Goal: Task Accomplishment & Management: Use online tool/utility

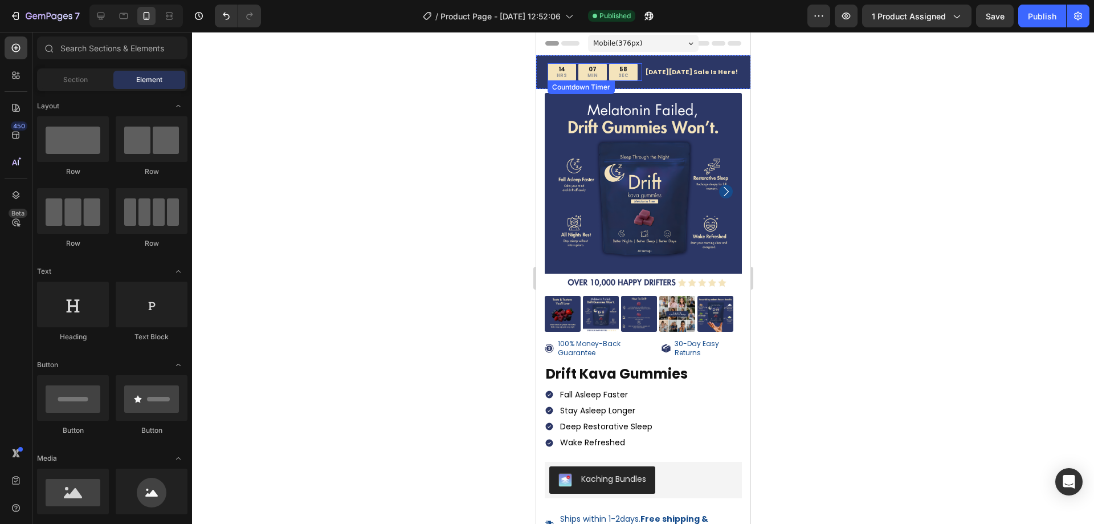
click at [621, 75] on p "SEC" at bounding box center [623, 76] width 10 height 6
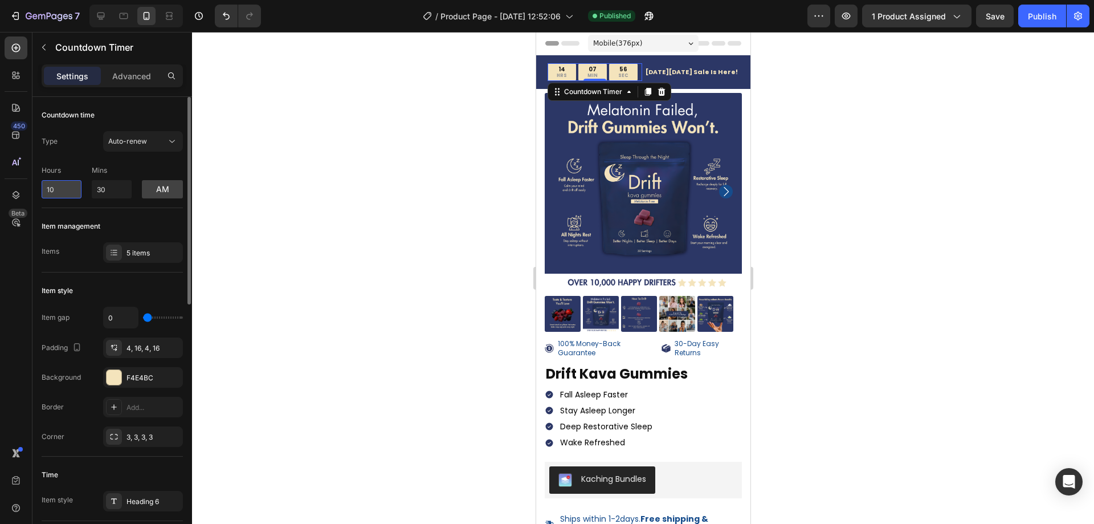
click at [59, 185] on input "10" at bounding box center [62, 189] width 40 height 18
click at [58, 186] on input "10" at bounding box center [62, 189] width 40 height 18
type input "0"
click at [92, 193] on input "30" at bounding box center [112, 189] width 40 height 18
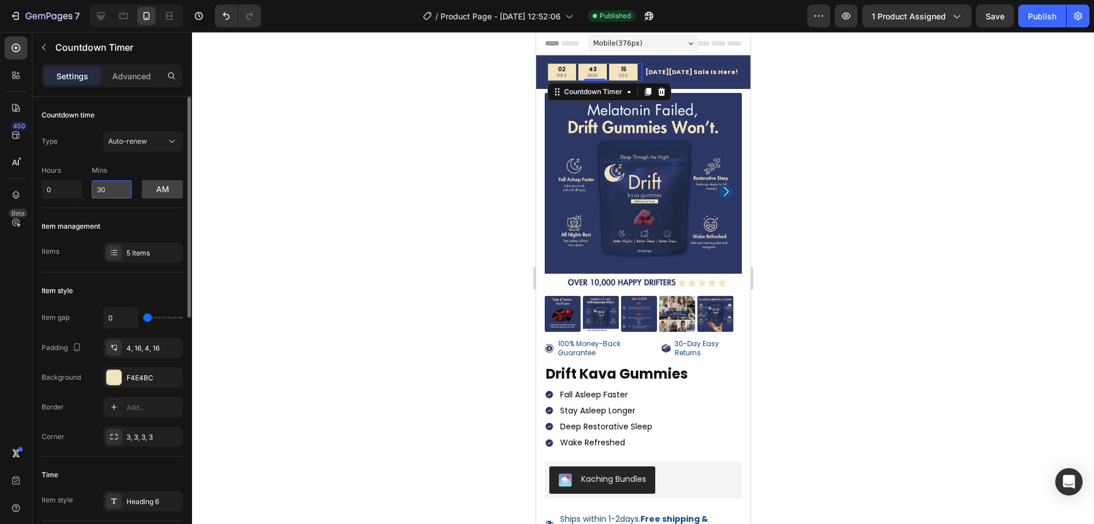
click at [103, 190] on input "30" at bounding box center [112, 189] width 40 height 18
type input "13"
click at [997, 9] on button "button" at bounding box center [995, 16] width 38 height 23
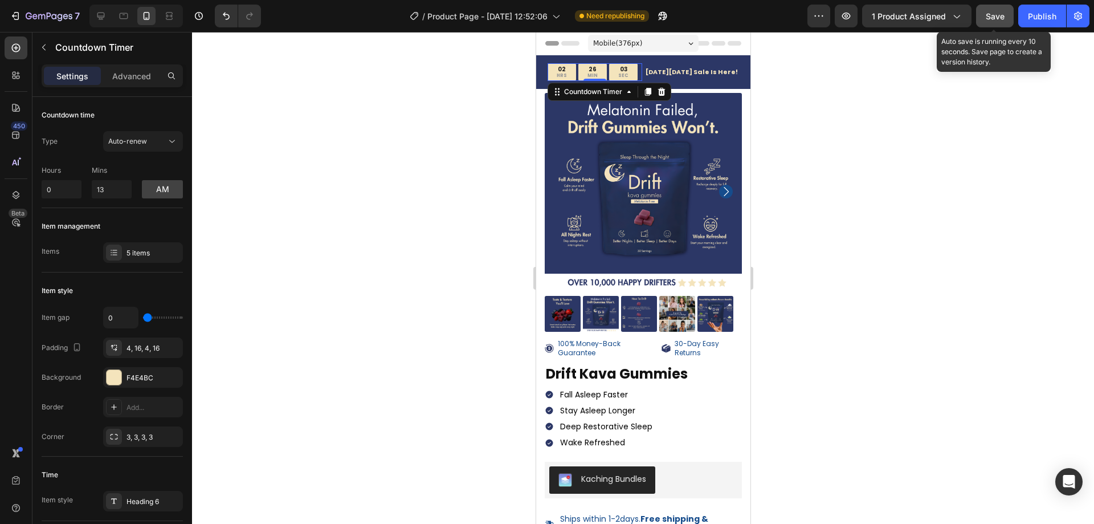
click at [996, 14] on span "Save" at bounding box center [995, 16] width 19 height 10
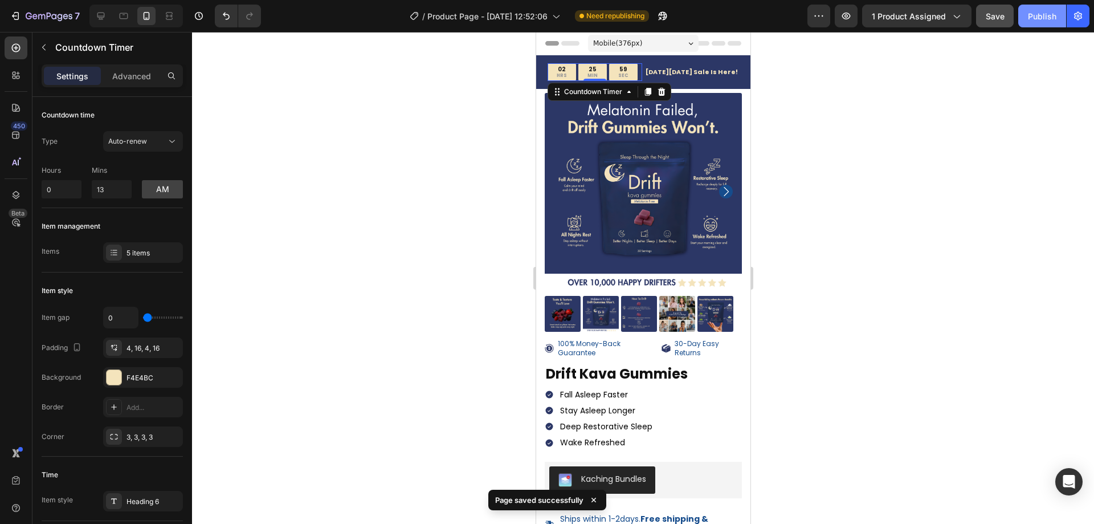
click at [1057, 18] on button "Publish" at bounding box center [1043, 16] width 48 height 23
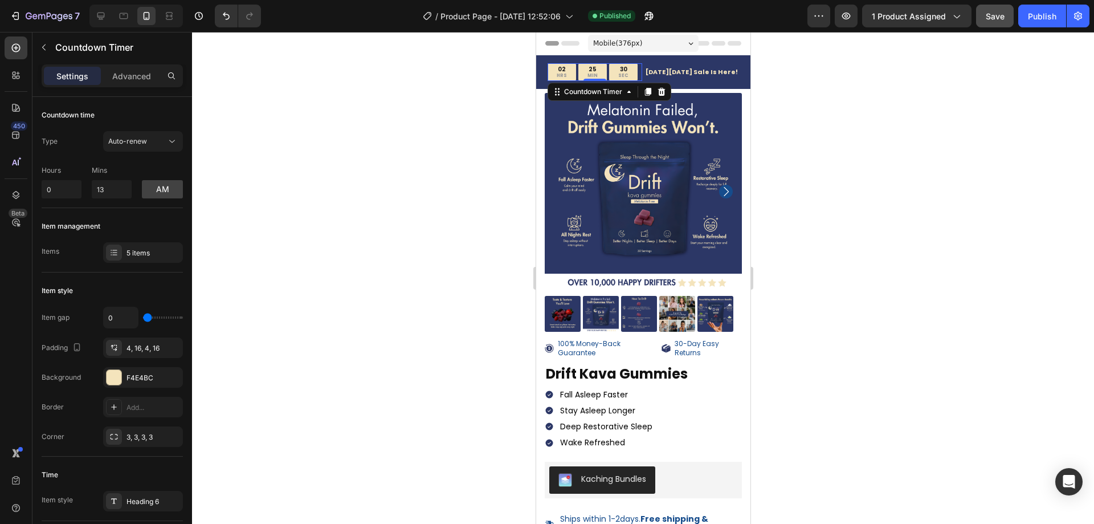
click at [279, 225] on div at bounding box center [643, 278] width 902 height 492
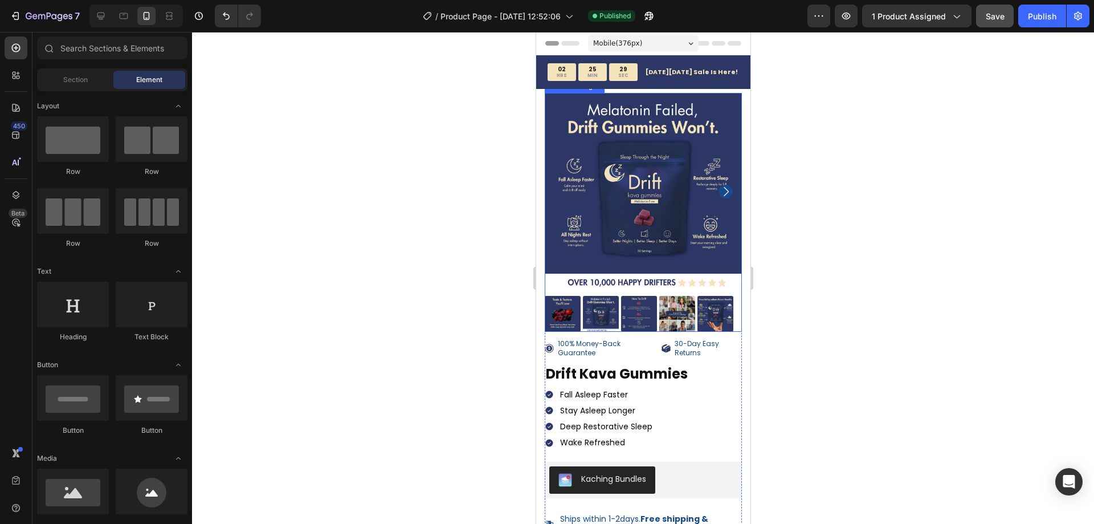
click at [1005, 227] on div at bounding box center [643, 278] width 902 height 492
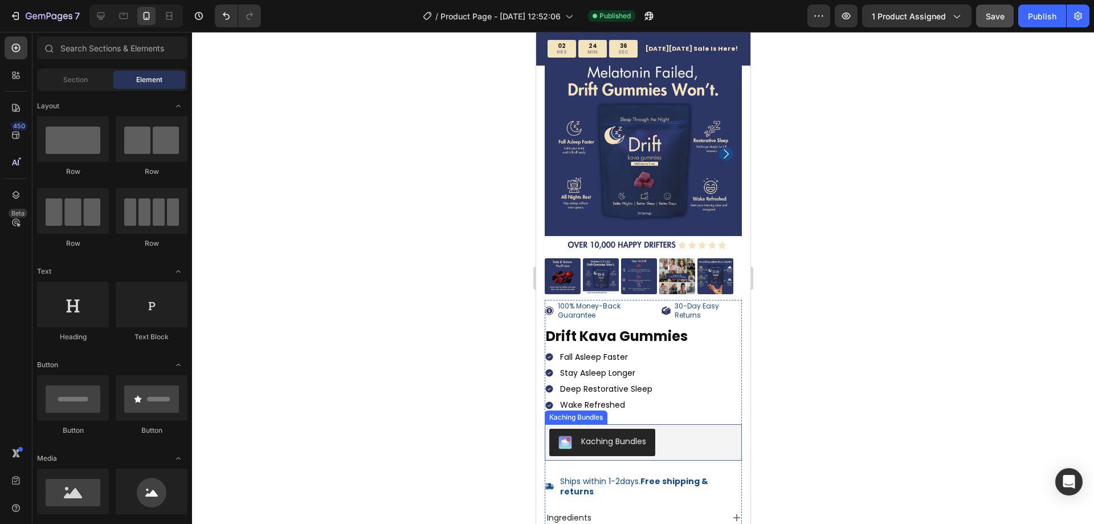
scroll to position [57, 0]
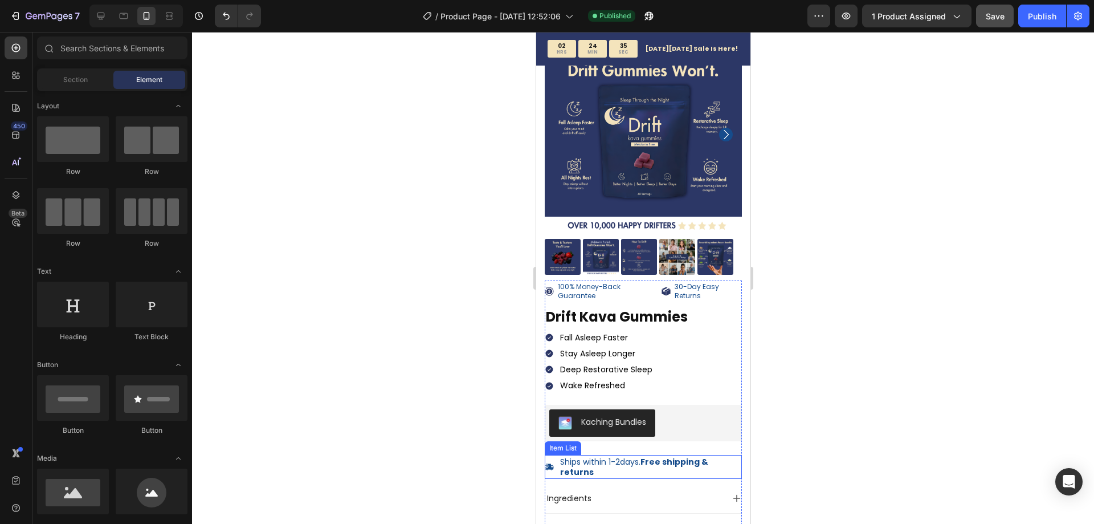
click at [598, 457] on p "Ships within 1-2days. Free shipping & returns" at bounding box center [650, 467] width 180 height 21
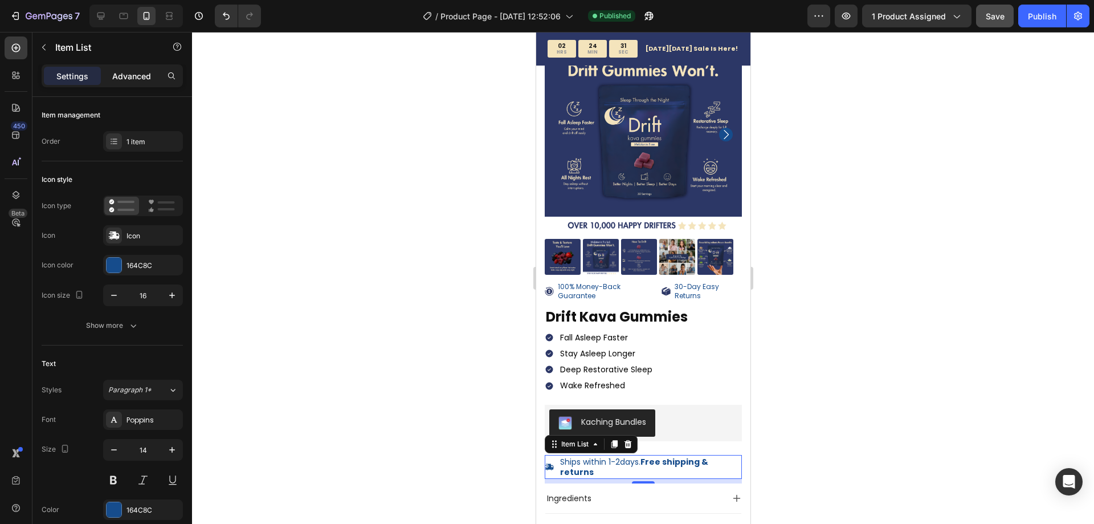
click at [140, 72] on p "Advanced" at bounding box center [131, 76] width 39 height 12
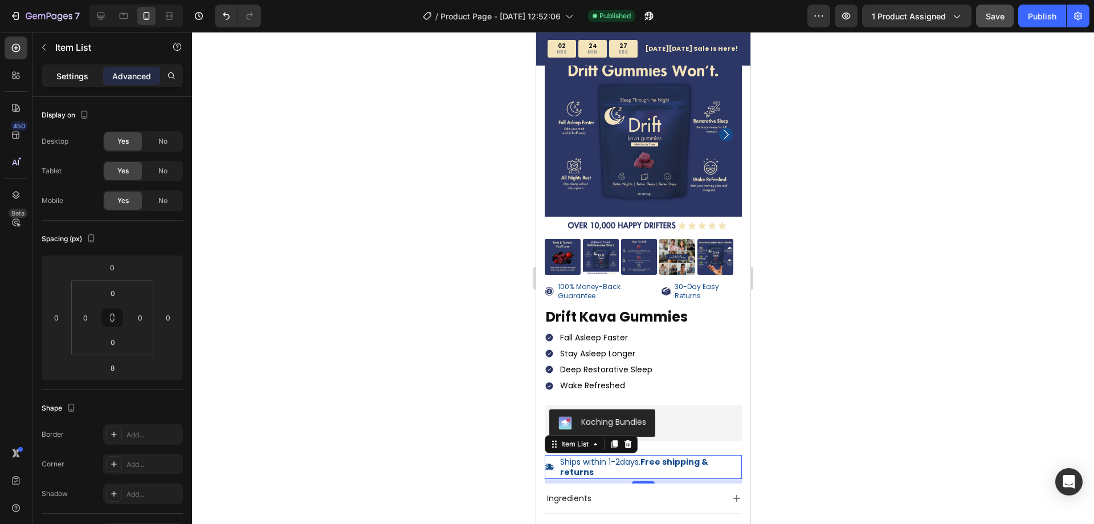
click at [81, 83] on div "Settings" at bounding box center [72, 76] width 57 height 18
type input "8"
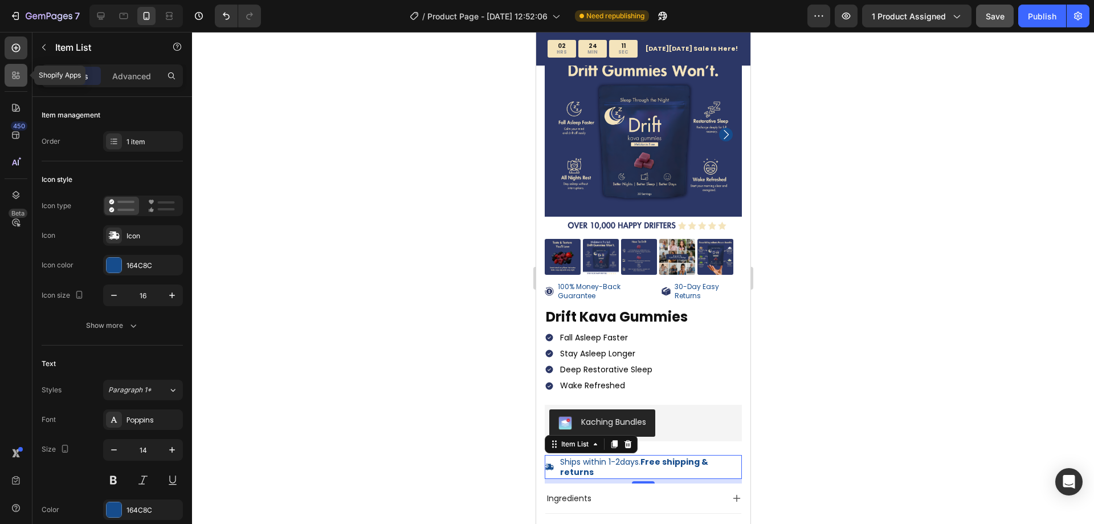
click at [15, 83] on div at bounding box center [16, 75] width 23 height 23
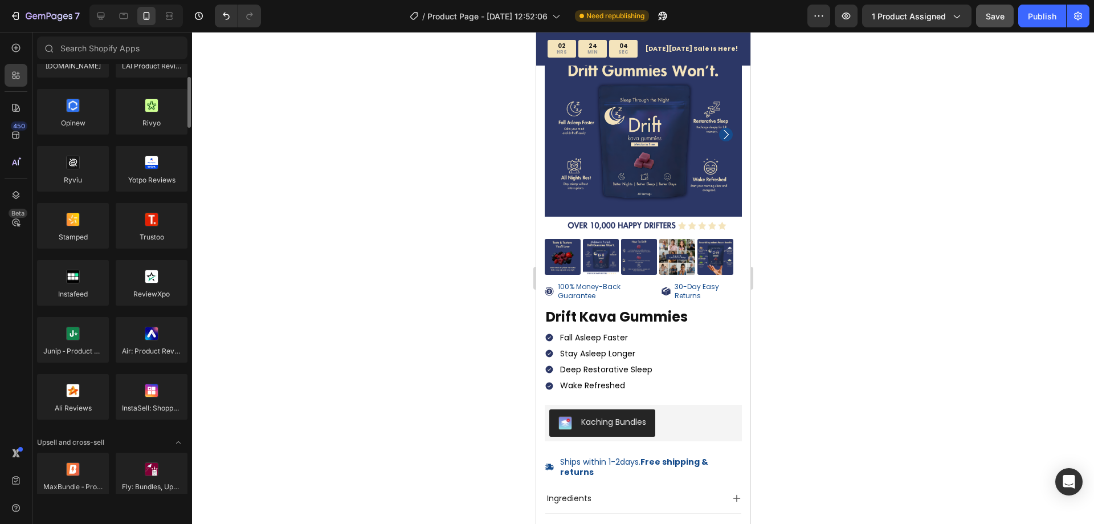
scroll to position [0, 0]
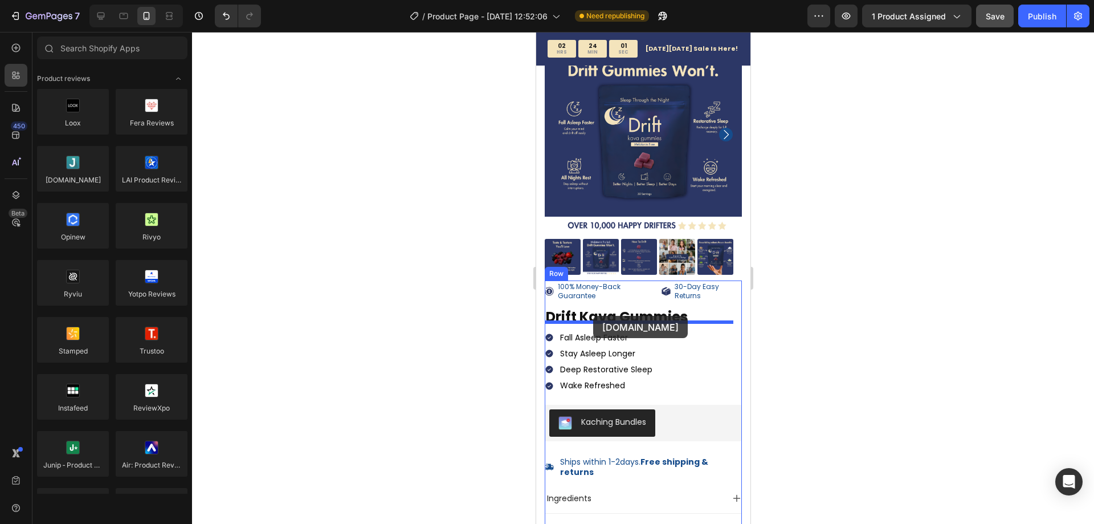
drag, startPoint x: 617, startPoint y: 211, endPoint x: 593, endPoint y: 316, distance: 107.7
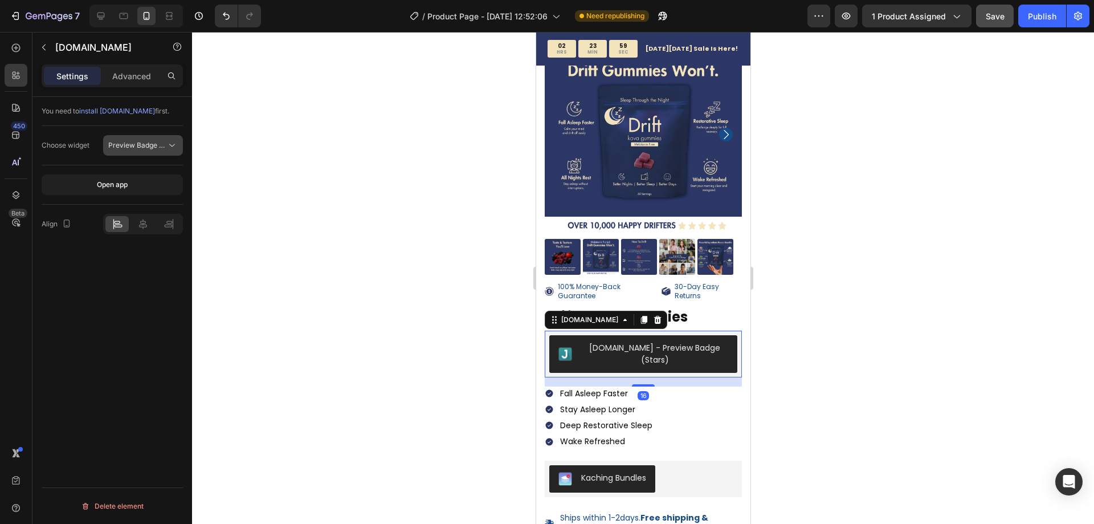
click at [137, 148] on span "Preview Badge (Stars)" at bounding box center [144, 145] width 72 height 9
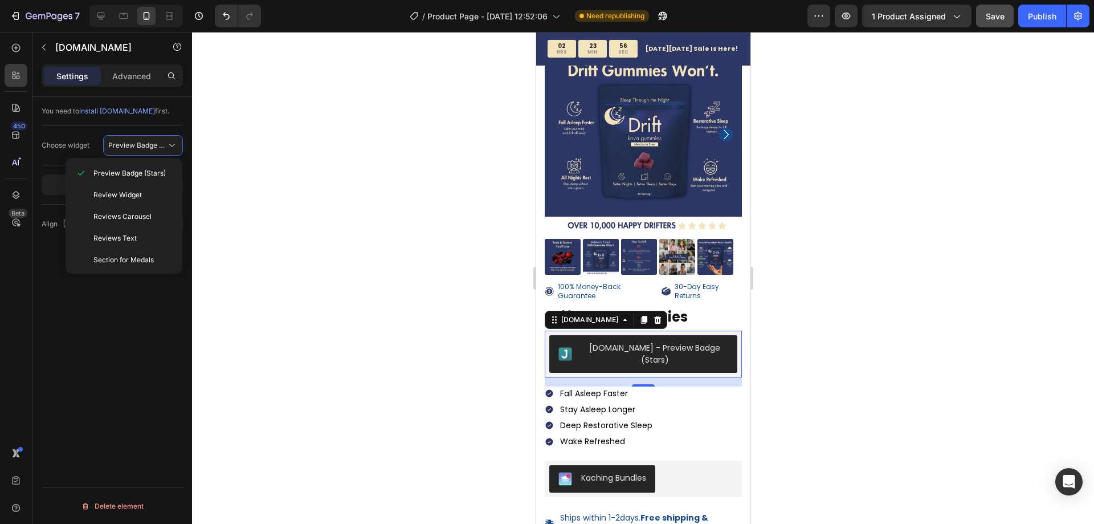
click at [292, 275] on div at bounding box center [643, 278] width 902 height 492
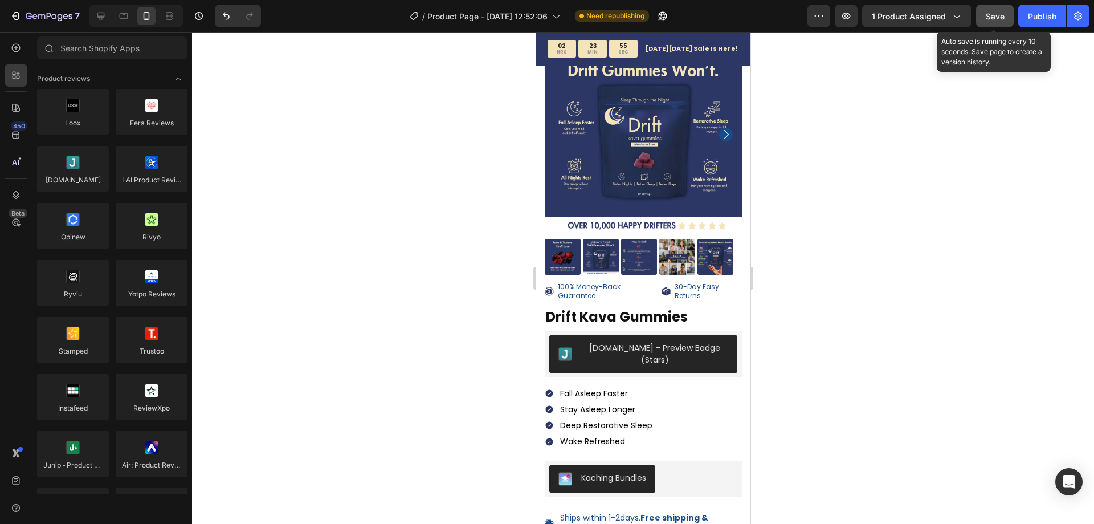
click at [1004, 19] on span "Save" at bounding box center [995, 16] width 19 height 10
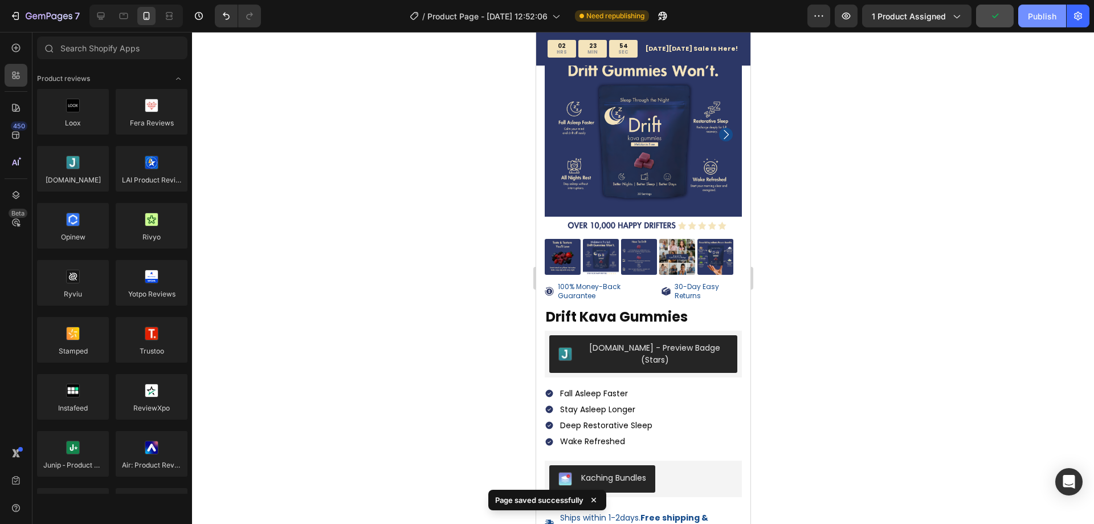
click at [1045, 21] on div "Publish" at bounding box center [1042, 16] width 28 height 12
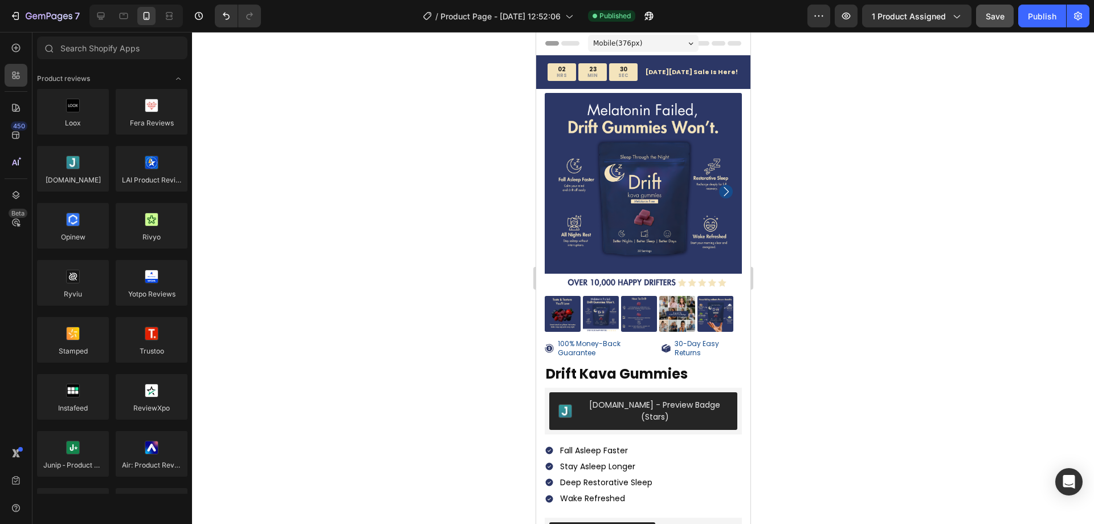
click at [1086, 176] on div at bounding box center [643, 278] width 902 height 492
click at [825, 224] on div at bounding box center [643, 278] width 902 height 492
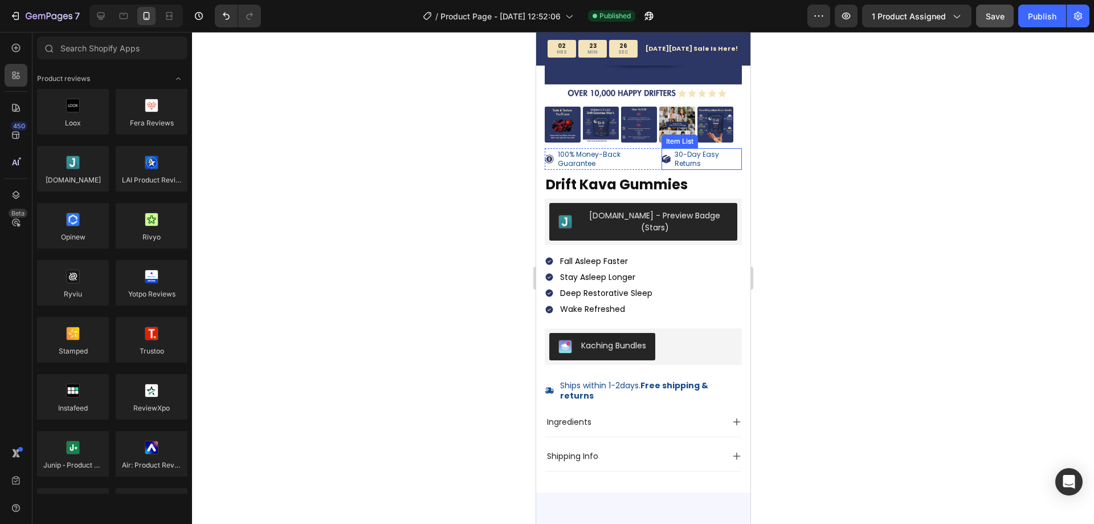
scroll to position [342, 0]
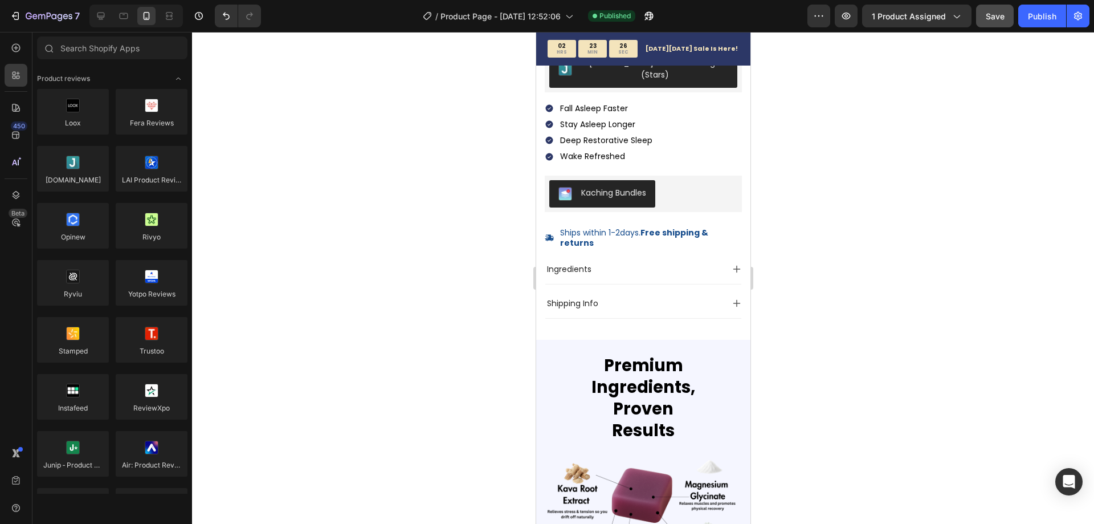
click at [859, 237] on div at bounding box center [643, 278] width 902 height 492
